Goal: Transaction & Acquisition: Purchase product/service

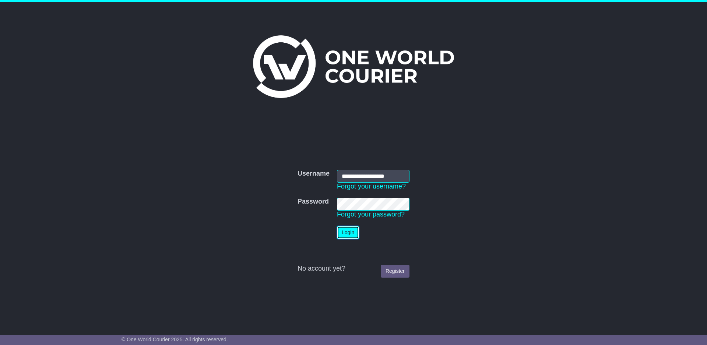
click at [344, 227] on button "Login" at bounding box center [348, 232] width 22 height 13
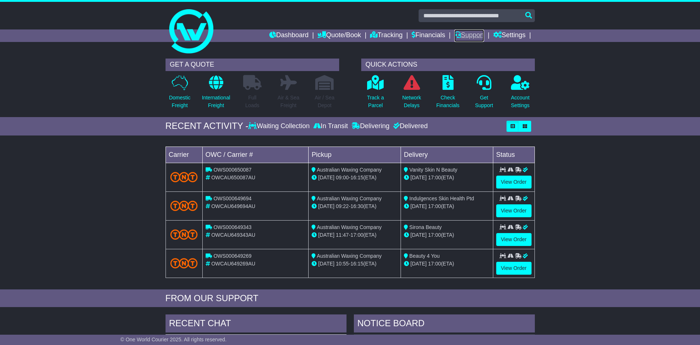
click at [466, 35] on link "Support" at bounding box center [470, 35] width 30 height 13
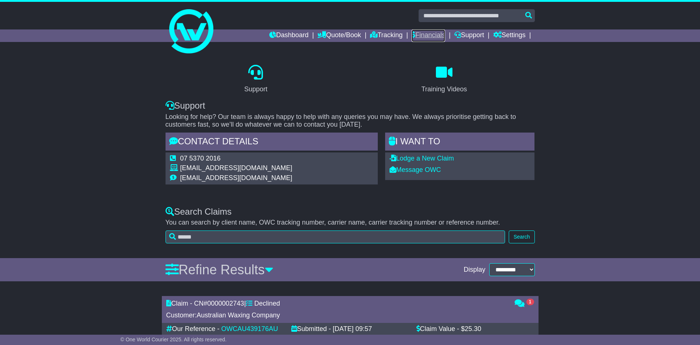
click at [418, 33] on link "Financials" at bounding box center [428, 35] width 33 height 13
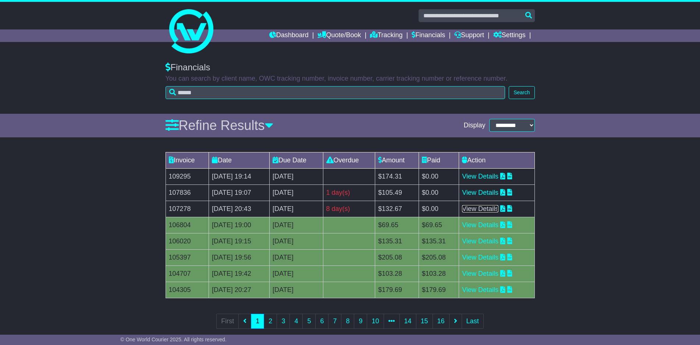
click at [498, 209] on link "View Details" at bounding box center [480, 208] width 36 height 7
click at [582, 216] on div "Invoice Date Due Date Overdue Amount Paid Action 109295 25 Sep 2025 19:14 9th O…" at bounding box center [350, 245] width 700 height 194
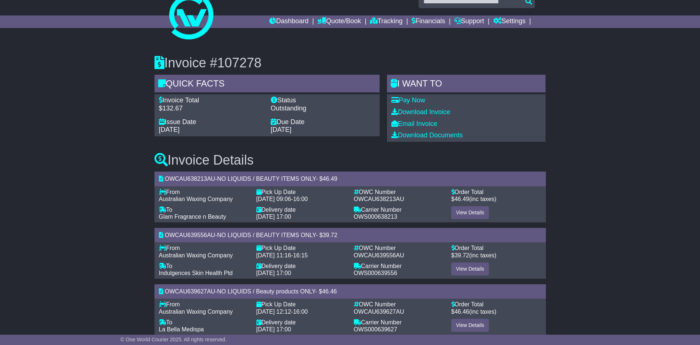
scroll to position [28, 0]
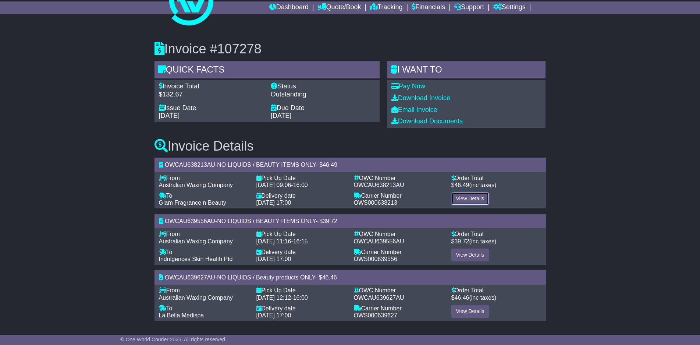
click at [471, 197] on link "View Details" at bounding box center [471, 198] width 38 height 13
click at [467, 253] on link "View Details" at bounding box center [471, 254] width 38 height 13
click at [473, 307] on link "View Details" at bounding box center [471, 311] width 38 height 13
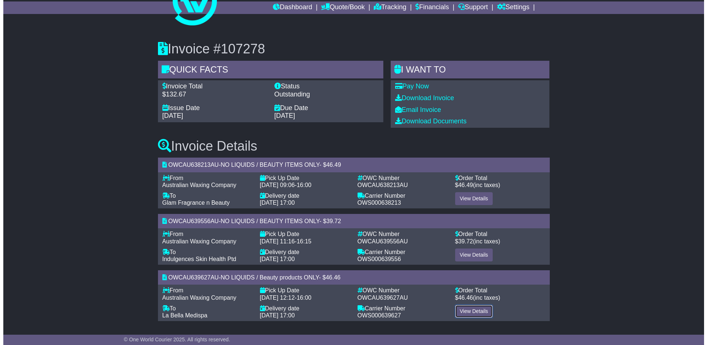
scroll to position [0, 0]
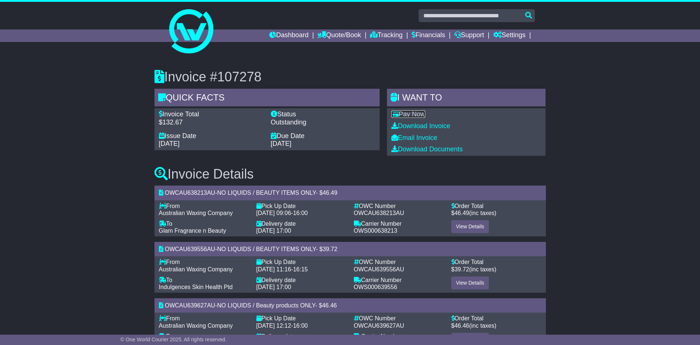
click at [419, 115] on link "Pay Now" at bounding box center [409, 113] width 34 height 7
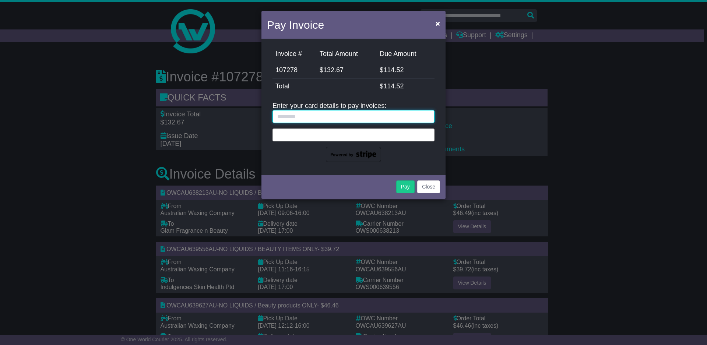
click at [304, 117] on input "text" at bounding box center [353, 116] width 162 height 13
click at [314, 116] on input "text" at bounding box center [353, 116] width 162 height 13
paste input "**********"
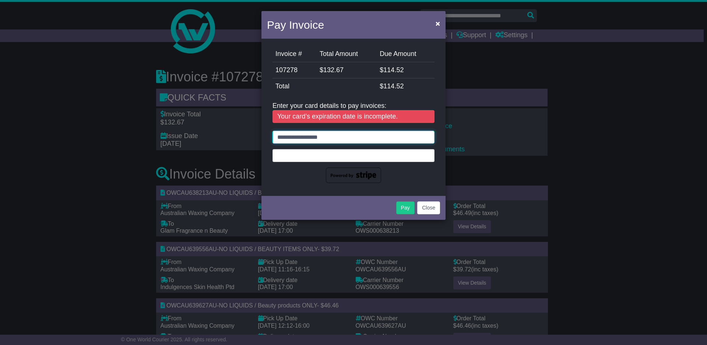
drag, startPoint x: 363, startPoint y: 133, endPoint x: 244, endPoint y: 133, distance: 118.1
click at [244, 133] on div "Pay Invoice × Invoice # Total Amount Due Amount 107278 $ 132.67 $ 114.52 Stripe…" at bounding box center [353, 172] width 707 height 345
type input "**********"
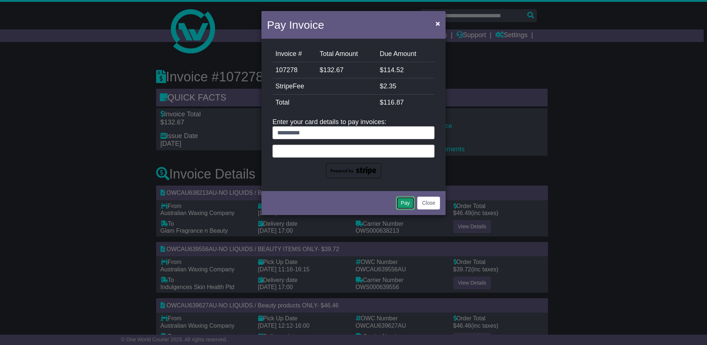
click at [408, 204] on button "Pay" at bounding box center [405, 203] width 18 height 13
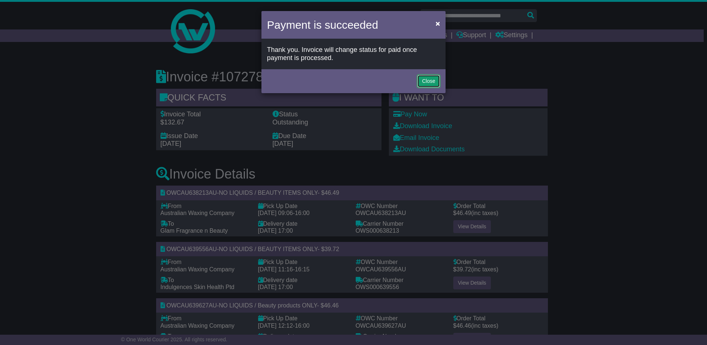
click at [432, 78] on button "Close" at bounding box center [428, 81] width 23 height 13
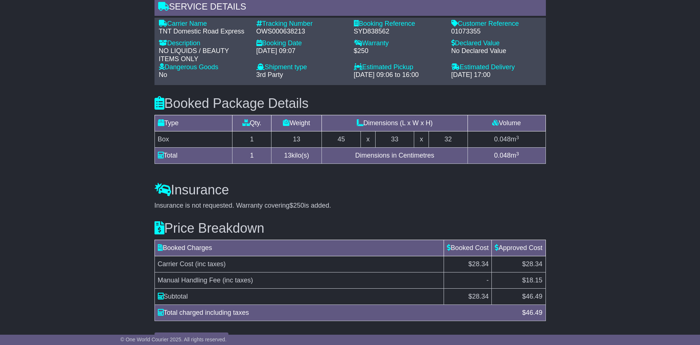
scroll to position [597, 0]
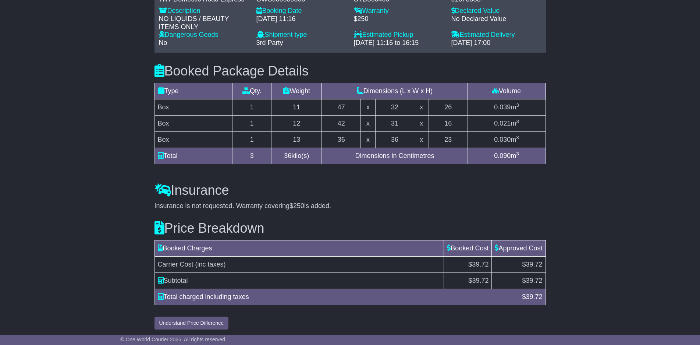
scroll to position [542, 0]
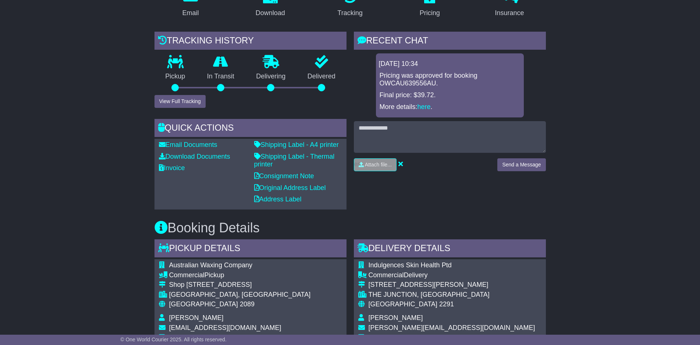
scroll to position [137, 0]
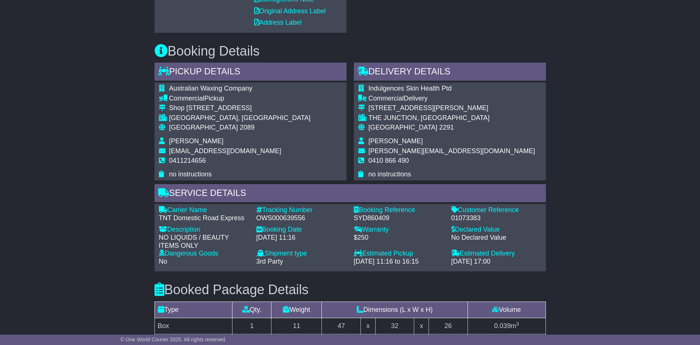
scroll to position [505, 0]
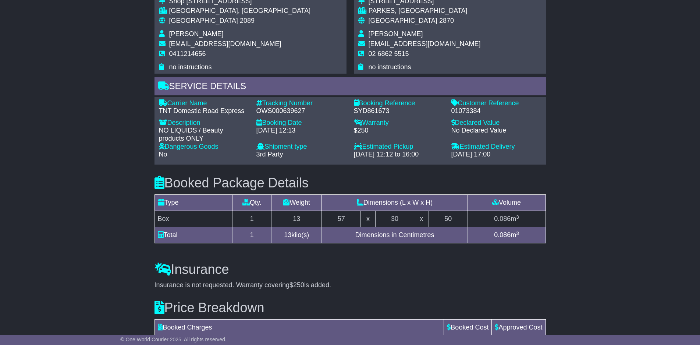
scroll to position [434, 0]
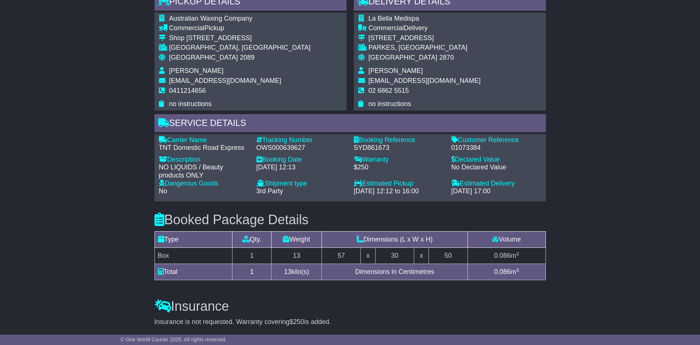
click at [622, 155] on div "Email Download Tracking Pricing Insurance" at bounding box center [350, 71] width 700 height 756
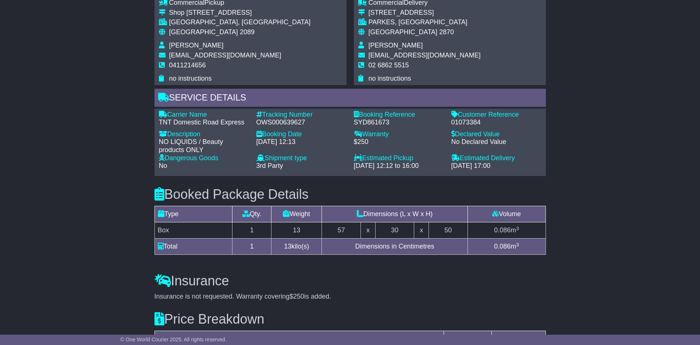
scroll to position [471, 0]
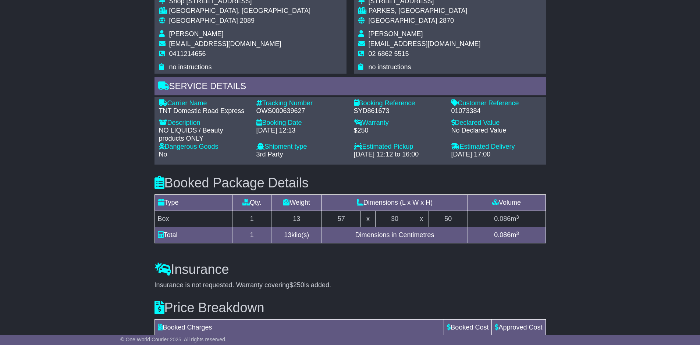
click at [377, 243] on td "Dimensions in Centimetres" at bounding box center [395, 235] width 146 height 16
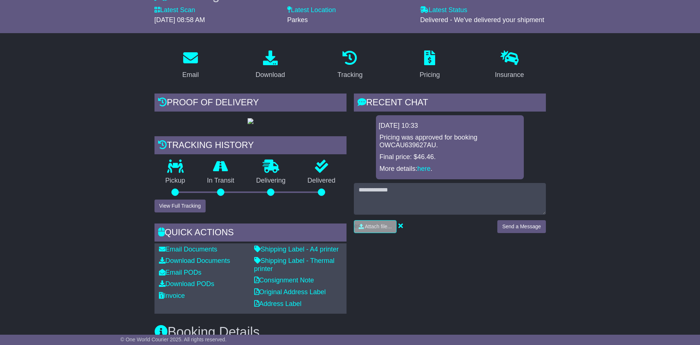
scroll to position [0, 0]
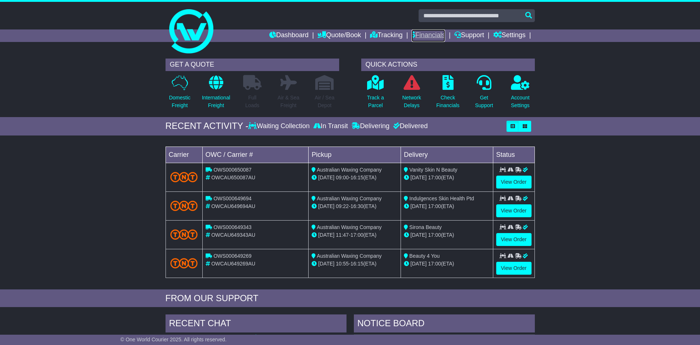
click at [438, 35] on link "Financials" at bounding box center [428, 35] width 33 height 13
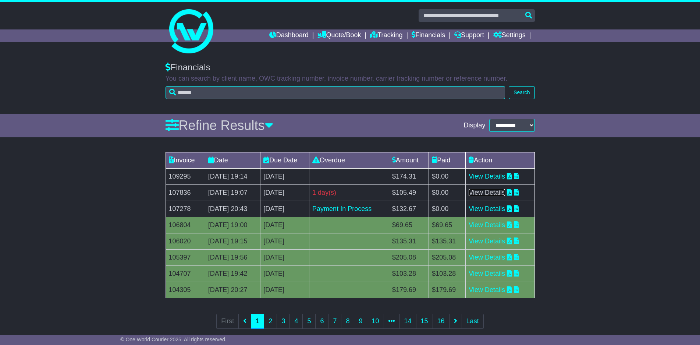
click at [498, 191] on link "View Details" at bounding box center [487, 192] width 36 height 7
